Goal: Use online tool/utility: Utilize a website feature to perform a specific function

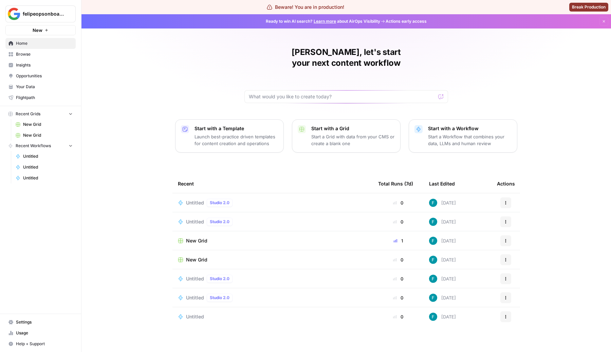
click at [199, 199] on span "Untitled" at bounding box center [195, 202] width 18 height 7
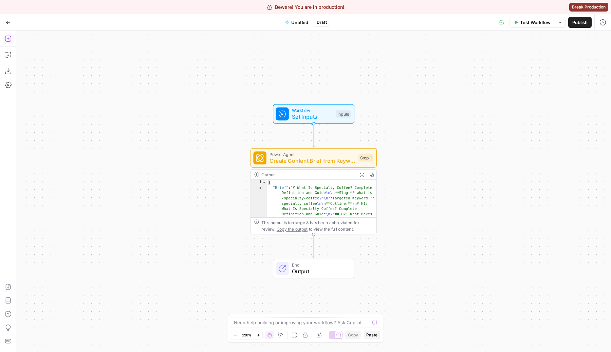
click at [13, 39] on button "Add Steps" at bounding box center [8, 38] width 11 height 11
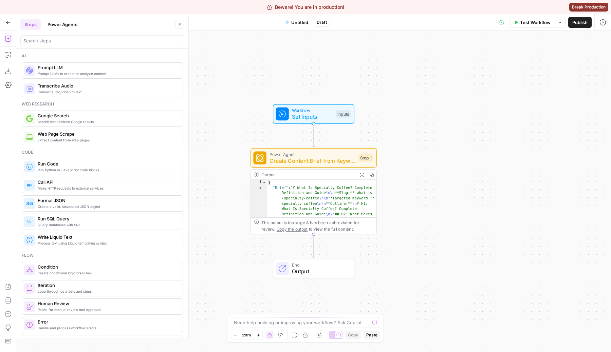
click at [91, 72] on span "Prompt LLMs to create or analyze content" at bounding box center [107, 73] width 139 height 5
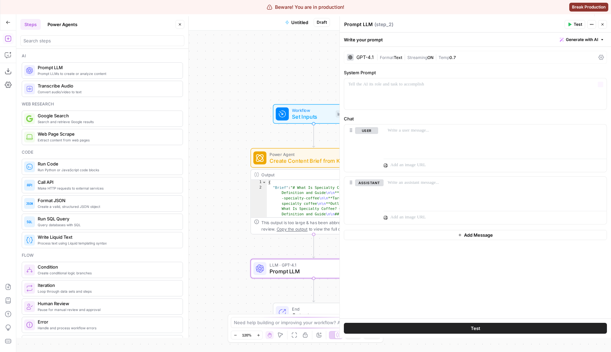
click at [438, 53] on div "GPT-4.1 | Format Text | Streaming ON | Temp 0.7" at bounding box center [475, 57] width 263 height 13
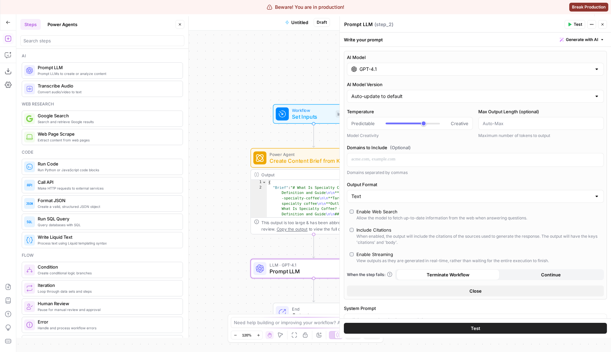
click at [392, 212] on div "Enable Web Search" at bounding box center [376, 211] width 41 height 7
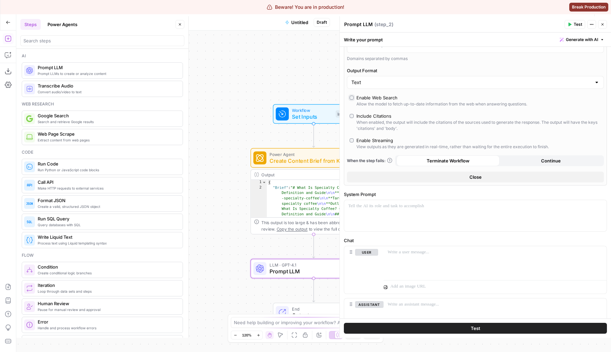
scroll to position [133, 0]
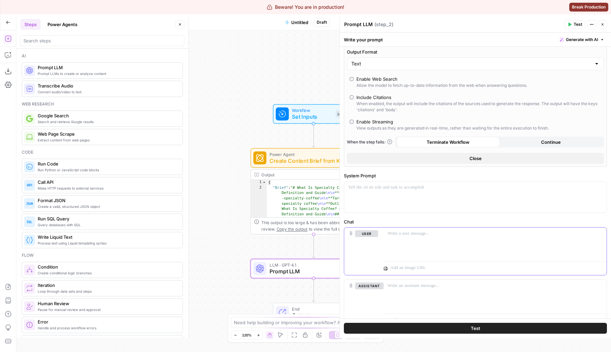
click at [439, 239] on div at bounding box center [494, 243] width 223 height 31
click at [427, 179] on div "System Prompt “/” to reference Variables Menu" at bounding box center [475, 192] width 263 height 41
click at [401, 206] on div at bounding box center [475, 196] width 262 height 31
click at [410, 242] on div at bounding box center [494, 243] width 223 height 31
click at [491, 332] on button "Test" at bounding box center [475, 328] width 263 height 11
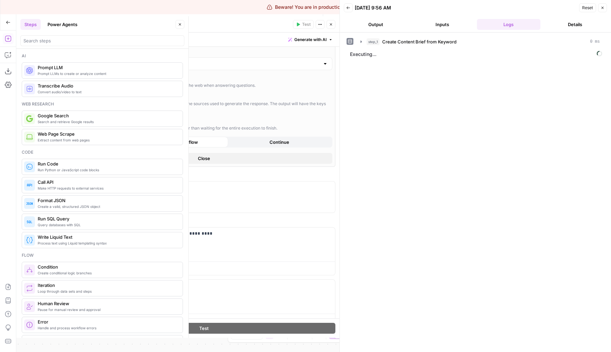
click at [380, 25] on button "Output" at bounding box center [376, 24] width 64 height 11
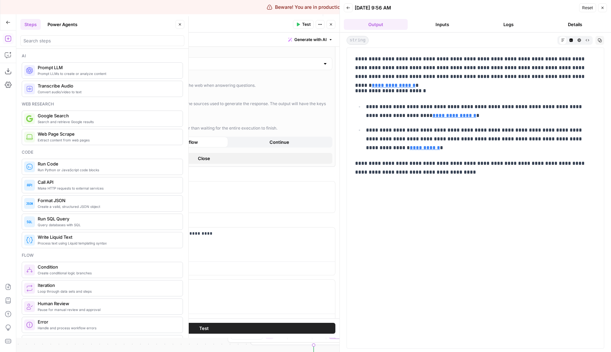
click at [508, 20] on button "Logs" at bounding box center [509, 24] width 64 height 11
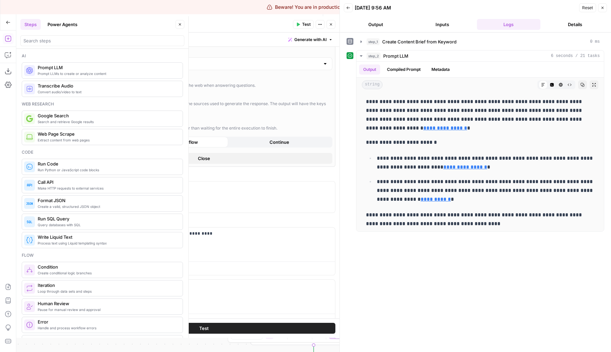
click at [602, 8] on icon "button" at bounding box center [602, 8] width 2 height 2
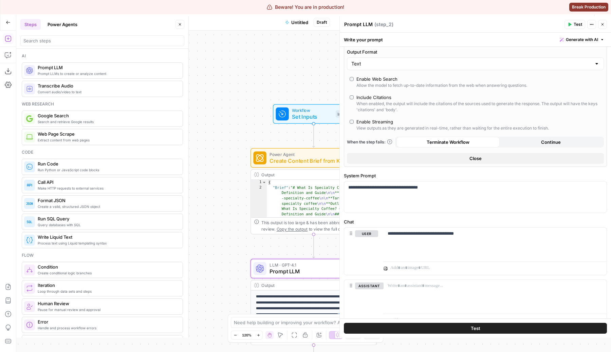
click at [602, 26] on icon "button" at bounding box center [602, 24] width 4 height 4
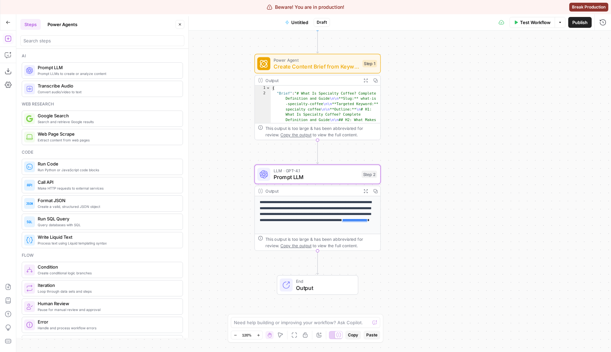
click at [294, 223] on p "**********" at bounding box center [318, 214] width 116 height 30
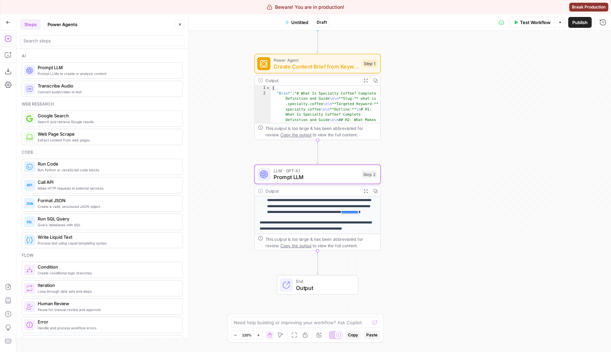
click at [285, 244] on span "Copy the output" at bounding box center [295, 245] width 31 height 5
click at [422, 195] on div "Workflow Set Inputs Inputs Power Agent Create Content Brief from Keyword Step 1…" at bounding box center [313, 192] width 594 height 322
